Goal: Task Accomplishment & Management: Complete application form

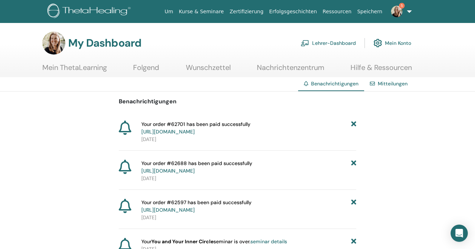
click at [352, 123] on icon at bounding box center [353, 127] width 5 height 15
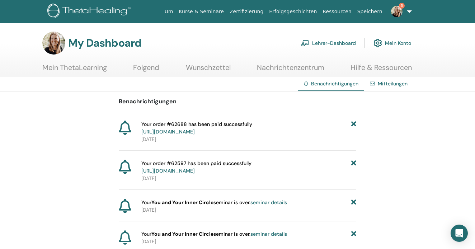
click at [352, 123] on icon at bounding box center [353, 127] width 5 height 15
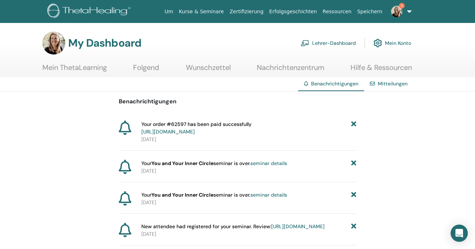
click at [352, 123] on icon at bounding box center [353, 127] width 5 height 15
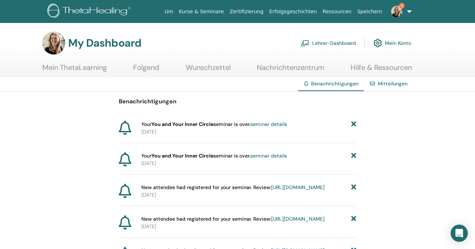
click at [352, 123] on icon at bounding box center [353, 124] width 5 height 8
click at [271, 127] on link "https://member.thetahealing.com/instructor/seminar/369436/attendees" at bounding box center [297, 124] width 53 height 6
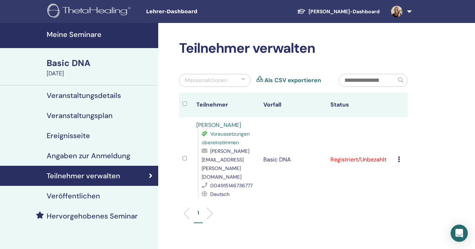
click at [405, 10] on span at bounding box center [396, 11] width 17 height 6
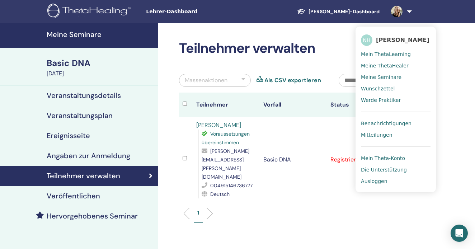
click at [383, 123] on span "Benachrichtigungen" at bounding box center [386, 123] width 51 height 6
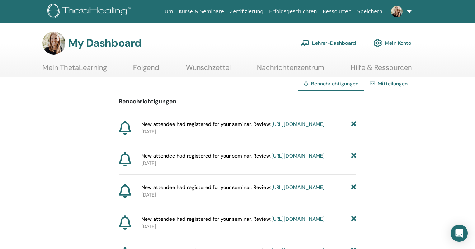
click at [285, 159] on link "https://member.thetahealing.com/instructor/seminar/369431/attendees" at bounding box center [297, 155] width 53 height 6
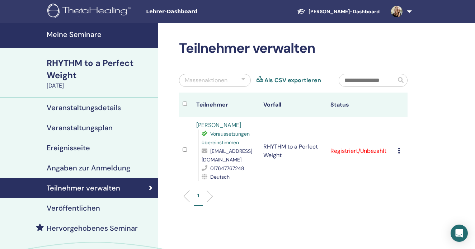
click at [408, 11] on link at bounding box center [399, 11] width 29 height 23
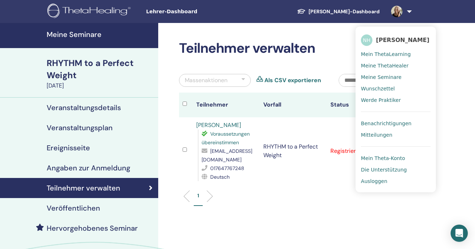
click at [396, 121] on span "Benachrichtigungen" at bounding box center [386, 123] width 51 height 6
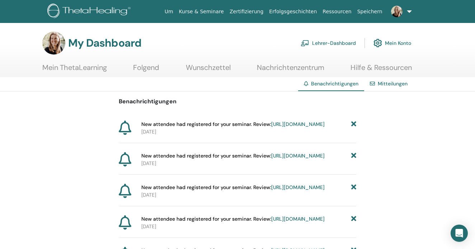
click at [274, 190] on link "[URL][DOMAIN_NAME]" at bounding box center [297, 187] width 53 height 6
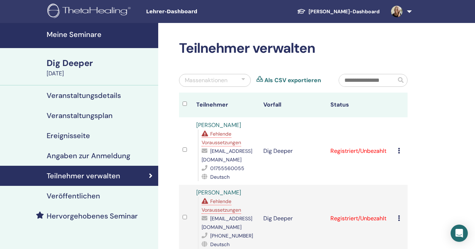
click at [406, 12] on link at bounding box center [399, 11] width 29 height 23
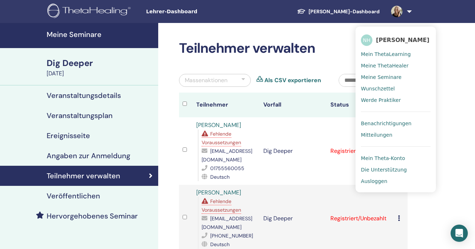
click at [382, 122] on span "Benachrichtigungen" at bounding box center [386, 123] width 51 height 6
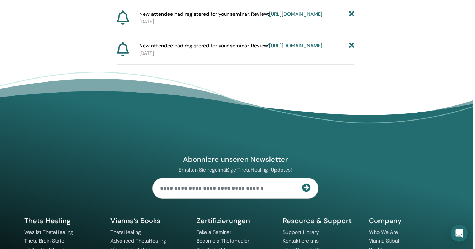
scroll to position [506, 3]
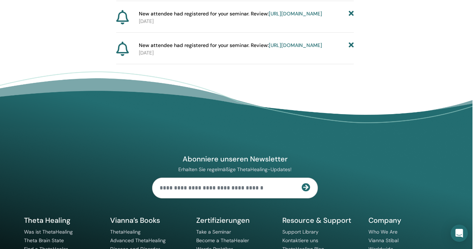
click at [268, 48] on link "https://member.thetahealing.com/instructor/seminar/369368/attendees" at bounding box center [294, 45] width 53 height 6
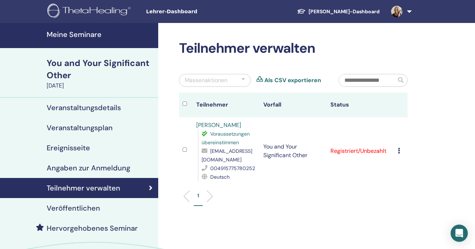
click at [399, 148] on icon at bounding box center [399, 151] width 2 height 6
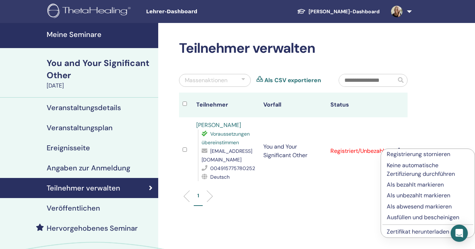
click at [404, 217] on p "Ausfüllen und bescheinigen" at bounding box center [427, 217] width 82 height 9
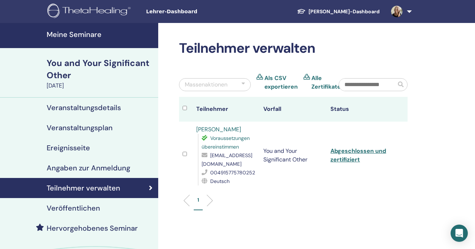
click at [406, 10] on link at bounding box center [399, 11] width 29 height 23
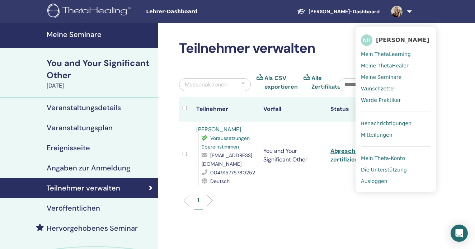
click at [389, 122] on span "Benachrichtigungen" at bounding box center [386, 123] width 51 height 6
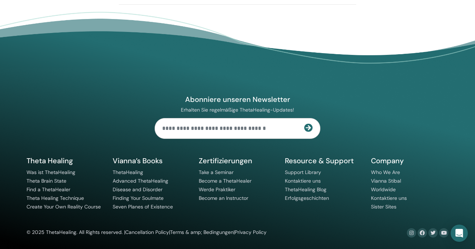
scroll to position [597, 0]
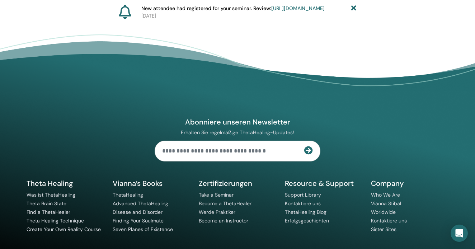
scroll to position [511, 0]
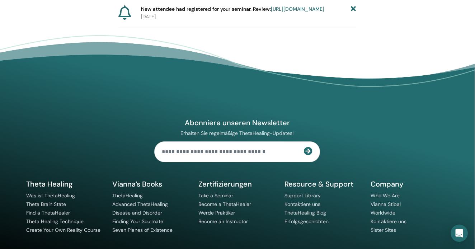
click at [271, 12] on link "https://member.thetahealing.com/instructor/seminar/369369/attendees" at bounding box center [297, 9] width 53 height 6
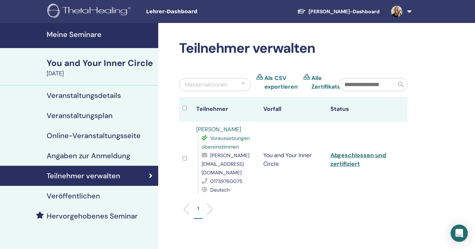
click at [403, 6] on link at bounding box center [399, 11] width 29 height 23
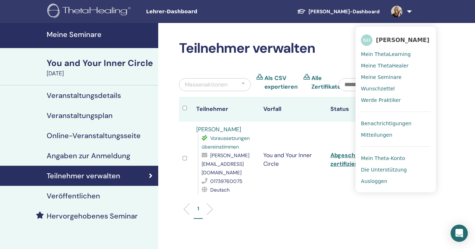
click at [388, 122] on span "Benachrichtigungen" at bounding box center [386, 123] width 51 height 6
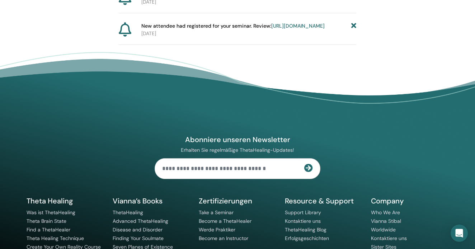
scroll to position [497, 0]
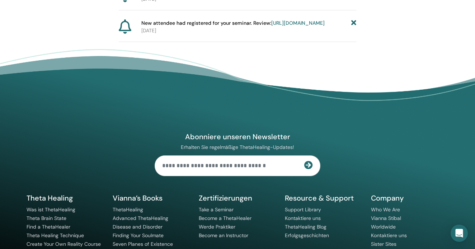
click at [354, 27] on icon at bounding box center [353, 23] width 5 height 8
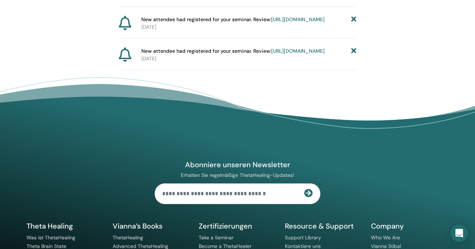
scroll to position [486, 0]
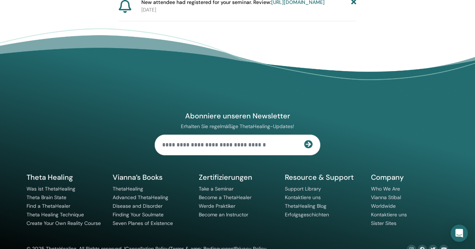
click at [271, 5] on link "https://member.thetahealing.com/instructor/seminar/369432/attendees" at bounding box center [297, 2] width 53 height 6
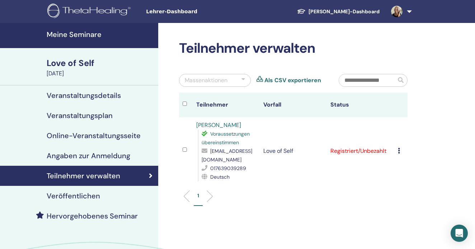
click at [74, 70] on div "[DATE]" at bounding box center [100, 73] width 107 height 9
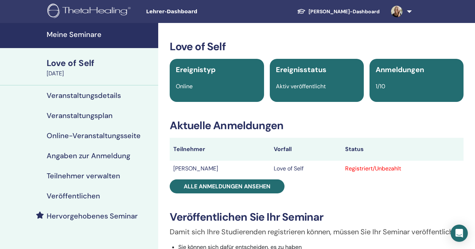
click at [409, 12] on link at bounding box center [399, 11] width 29 height 23
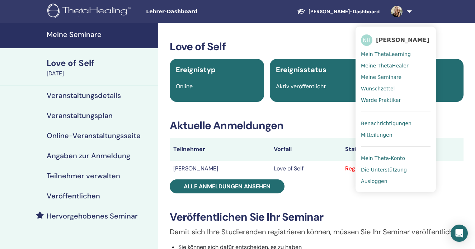
click at [381, 122] on span "Benachrichtigungen" at bounding box center [386, 123] width 51 height 6
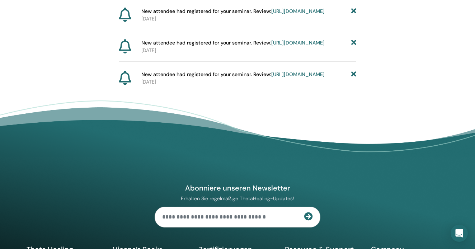
scroll to position [415, 0]
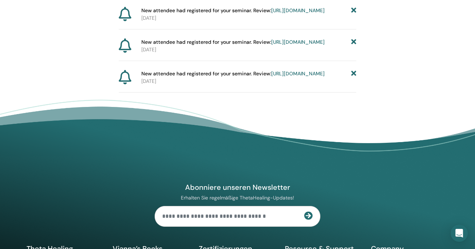
click at [271, 14] on link "https://member.thetahealing.com/instructor/seminar/369429/attendees" at bounding box center [297, 10] width 53 height 6
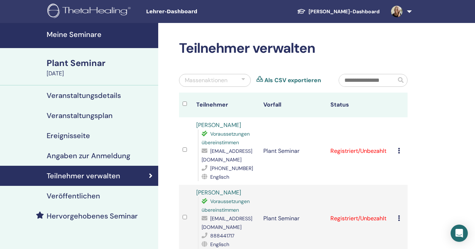
click at [408, 13] on link at bounding box center [399, 11] width 29 height 23
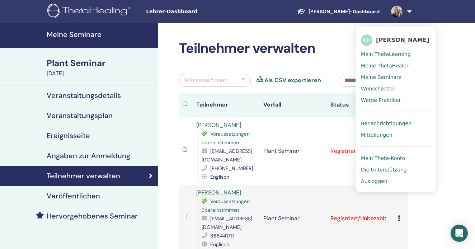
click at [390, 121] on span "Benachrichtigungen" at bounding box center [386, 123] width 51 height 6
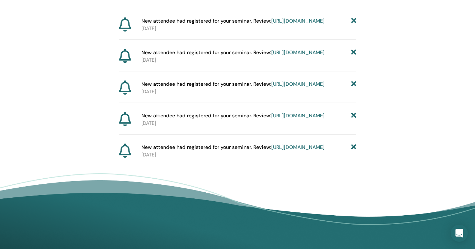
scroll to position [341, 0]
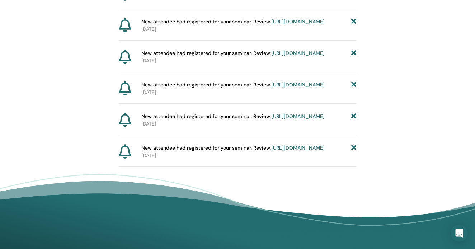
click at [271, 25] on link "[URL][DOMAIN_NAME]" at bounding box center [297, 21] width 53 height 6
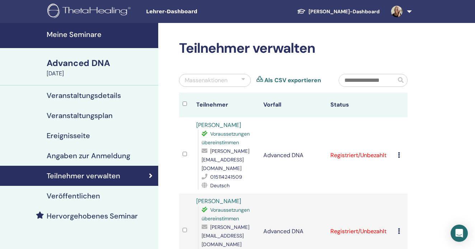
click at [408, 9] on link at bounding box center [399, 11] width 29 height 23
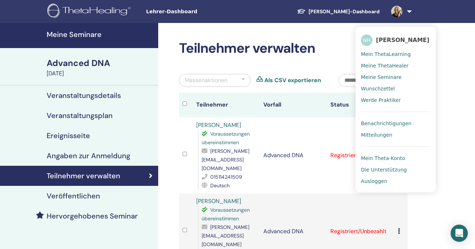
click at [383, 120] on span "Benachrichtigungen" at bounding box center [386, 123] width 51 height 6
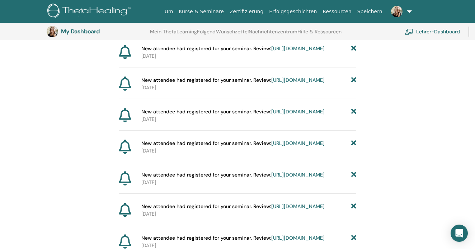
scroll to position [126, 0]
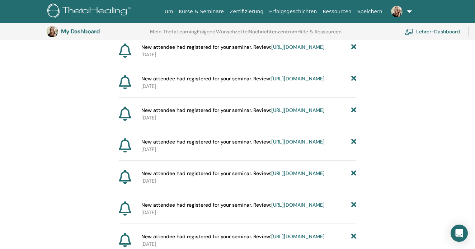
click at [271, 82] on link "[URL][DOMAIN_NAME]" at bounding box center [297, 78] width 53 height 6
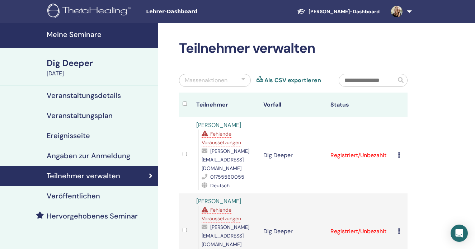
click at [408, 6] on link at bounding box center [399, 11] width 29 height 23
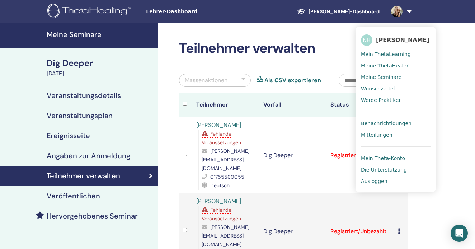
click at [379, 121] on span "Benachrichtigungen" at bounding box center [386, 123] width 51 height 6
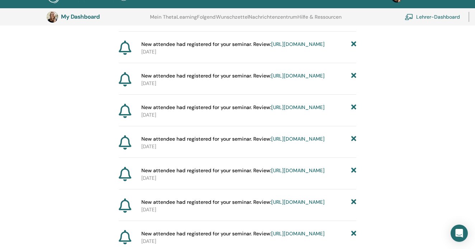
scroll to position [224, 0]
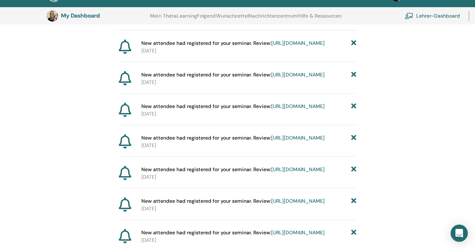
click at [300, 78] on link "https://member.thetahealing.com/instructor/seminar/369367/attendees" at bounding box center [297, 74] width 53 height 6
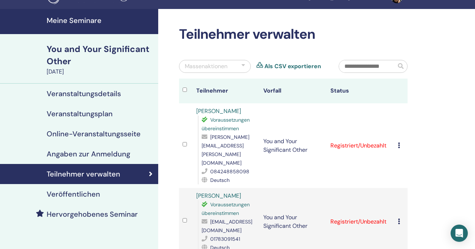
scroll to position [39, 0]
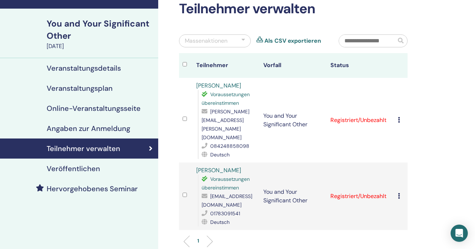
click at [398, 117] on icon at bounding box center [399, 120] width 2 height 6
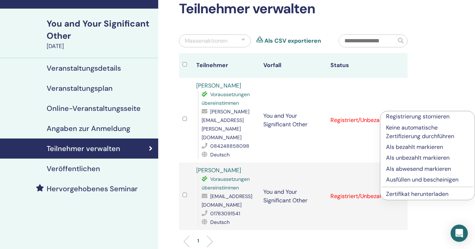
click at [407, 179] on p "Ausfüllen und bescheinigen" at bounding box center [427, 179] width 83 height 9
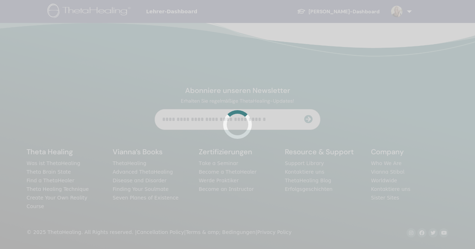
scroll to position [39, 0]
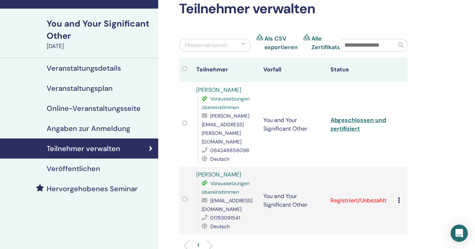
click at [400, 196] on div "Registrierung stornieren Keine automatische Zertifizierung durchführen Als beza…" at bounding box center [401, 200] width 6 height 9
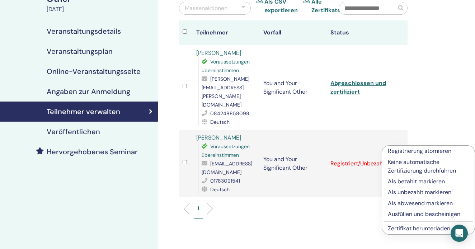
scroll to position [81, 0]
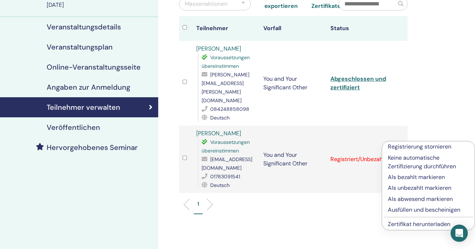
click at [407, 208] on p "Ausfüllen und bescheinigen" at bounding box center [428, 209] width 81 height 9
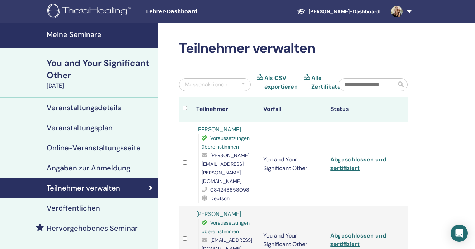
click at [404, 13] on span at bounding box center [396, 11] width 17 height 6
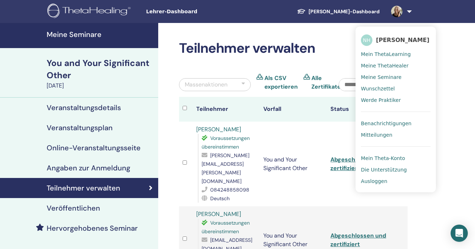
click at [384, 122] on span "Benachrichtigungen" at bounding box center [386, 123] width 51 height 6
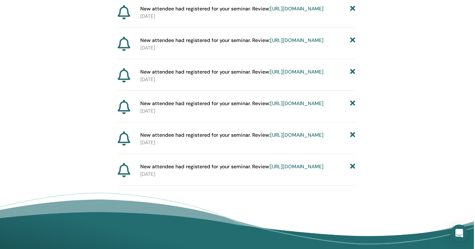
scroll to position [321, 1]
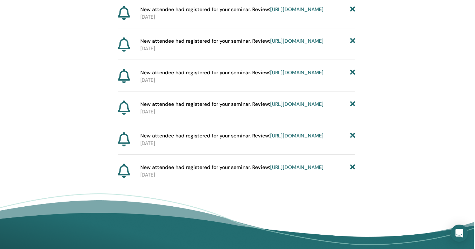
click at [274, 107] on link "https://member.thetahealing.com/instructor/seminar/369429/attendees" at bounding box center [296, 104] width 53 height 6
